Goal: Task Accomplishment & Management: Use online tool/utility

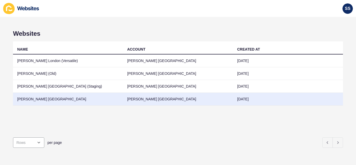
click at [62, 100] on td "[PERSON_NAME] [GEOGRAPHIC_DATA]" at bounding box center [68, 99] width 110 height 13
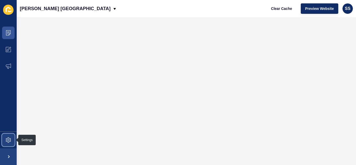
click at [9, 139] on icon at bounding box center [8, 139] width 5 height 5
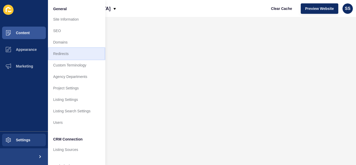
click at [58, 55] on link "Redirects" at bounding box center [76, 53] width 57 height 11
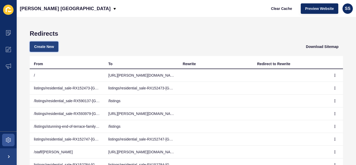
click at [42, 48] on span "Create New" at bounding box center [44, 46] width 20 height 5
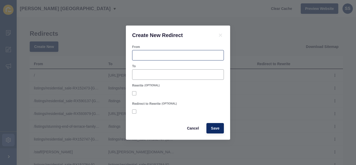
click at [161, 58] on div at bounding box center [178, 55] width 92 height 10
paste input "[URL][PERSON_NAME][DOMAIN_NAME]"
type input "[URL][PERSON_NAME][DOMAIN_NAME]"
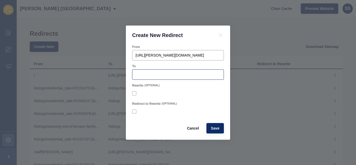
click at [155, 79] on div at bounding box center [178, 74] width 92 height 10
paste input "[URL][PERSON_NAME][DOMAIN_NAME]"
type input "[URL][PERSON_NAME][DOMAIN_NAME]"
click at [212, 127] on span "Save" at bounding box center [215, 128] width 9 height 5
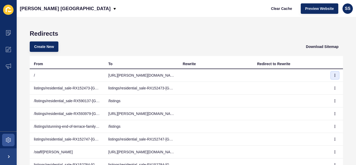
click at [333, 75] on icon "button" at bounding box center [334, 75] width 3 height 3
click at [312, 86] on link "Edit" at bounding box center [313, 85] width 37 height 11
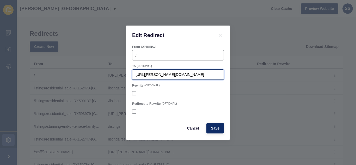
click at [171, 74] on input "[URL][PERSON_NAME][DOMAIN_NAME]" at bounding box center [178, 74] width 85 height 5
drag, startPoint x: 171, startPoint y: 74, endPoint x: 165, endPoint y: 74, distance: 6.0
click at [165, 74] on input "[URL][PERSON_NAME][DOMAIN_NAME]" at bounding box center [178, 74] width 85 height 5
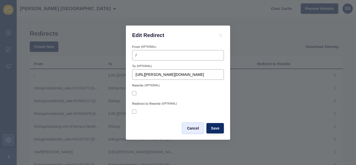
click at [187, 127] on span "Cancel" at bounding box center [193, 128] width 12 height 5
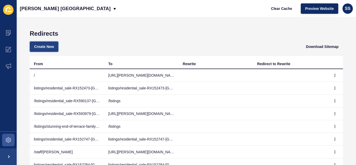
click at [49, 46] on span "Create New" at bounding box center [44, 46] width 20 height 5
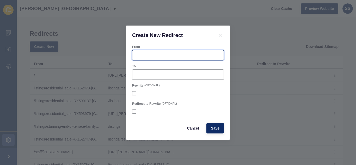
click at [155, 53] on input "From" at bounding box center [178, 55] width 85 height 5
paste input "[URL][PERSON_NAME][DOMAIN_NAME]"
type input "[URL][PERSON_NAME][DOMAIN_NAME]"
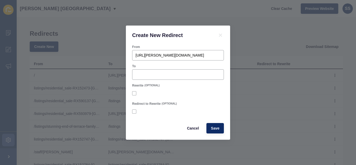
scroll to position [0, 0]
click at [164, 71] on div at bounding box center [178, 74] width 92 height 10
paste input "/listings/"
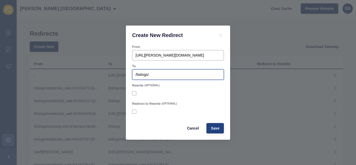
type input "/listings/"
click at [217, 124] on button "Save" at bounding box center [215, 128] width 17 height 10
